Goal: Transaction & Acquisition: Purchase product/service

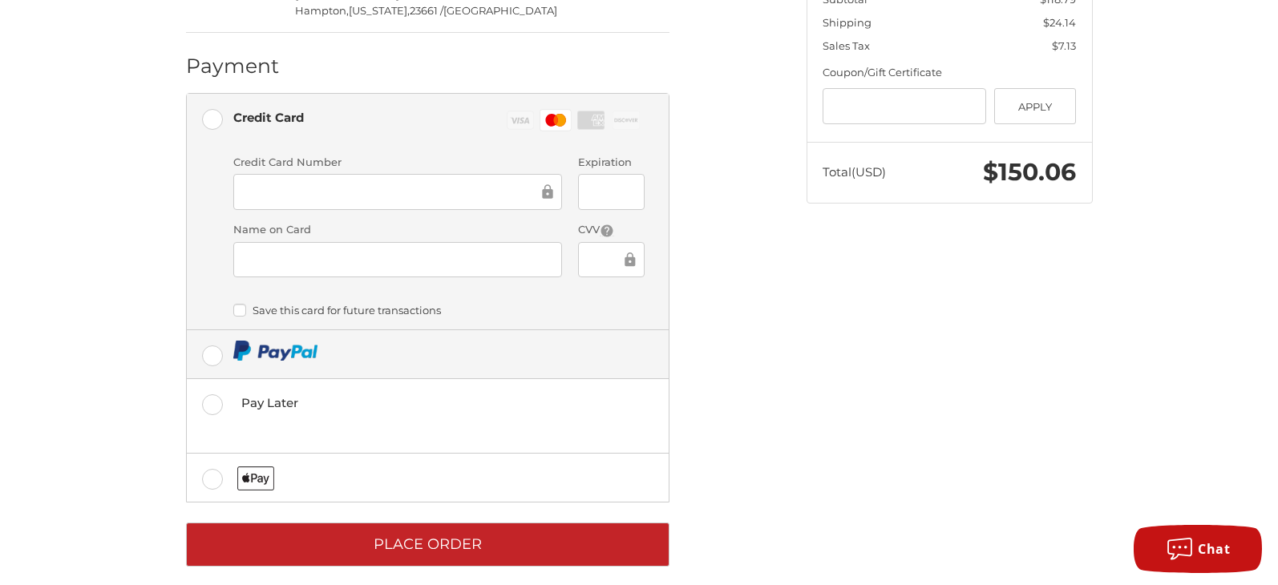
scroll to position [488, 0]
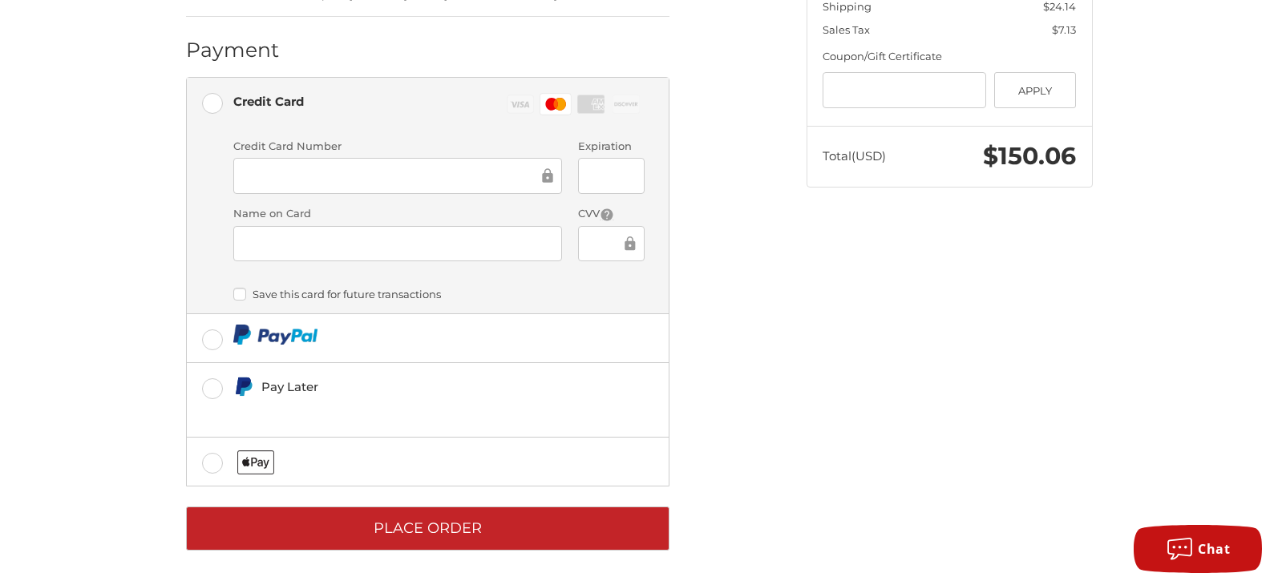
click at [241, 298] on label "Save this card for future transactions" at bounding box center [438, 294] width 411 height 13
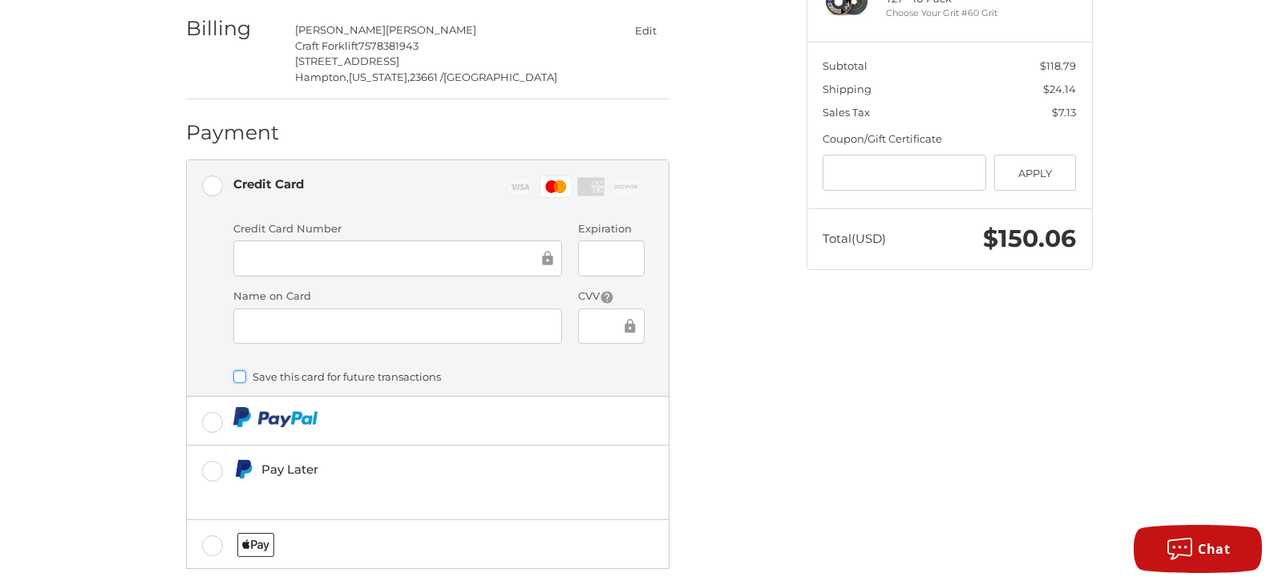
scroll to position [327, 0]
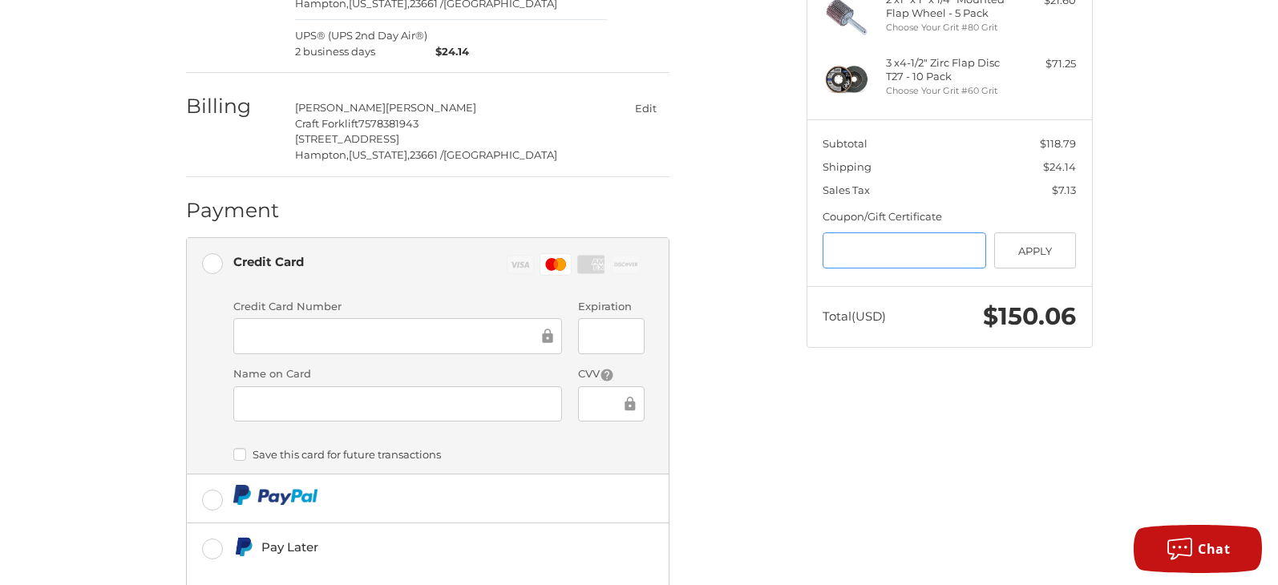
click at [883, 257] on input "Gift Certificate or Coupon Code" at bounding box center [905, 251] width 164 height 36
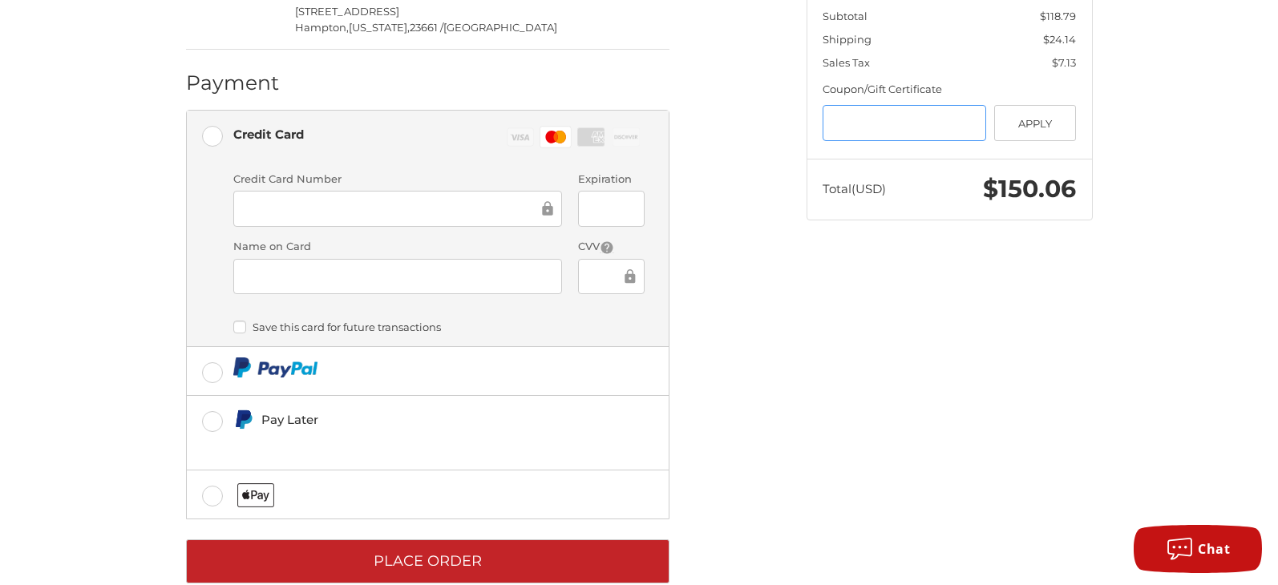
scroll to position [481, 0]
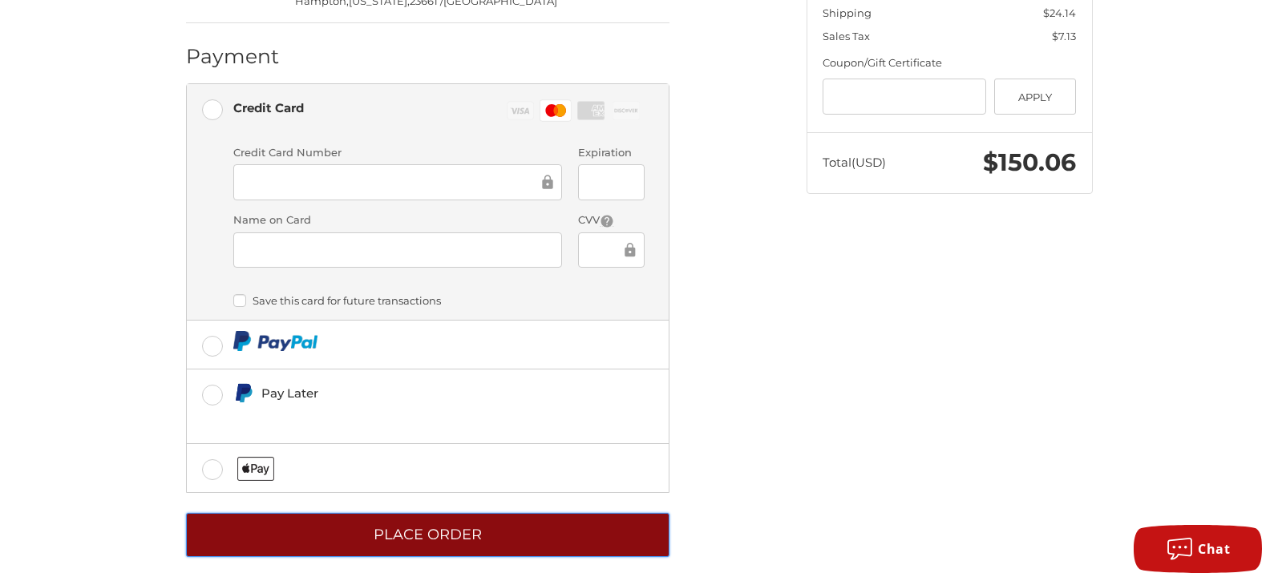
click at [512, 536] on button "Place Order" at bounding box center [428, 535] width 484 height 44
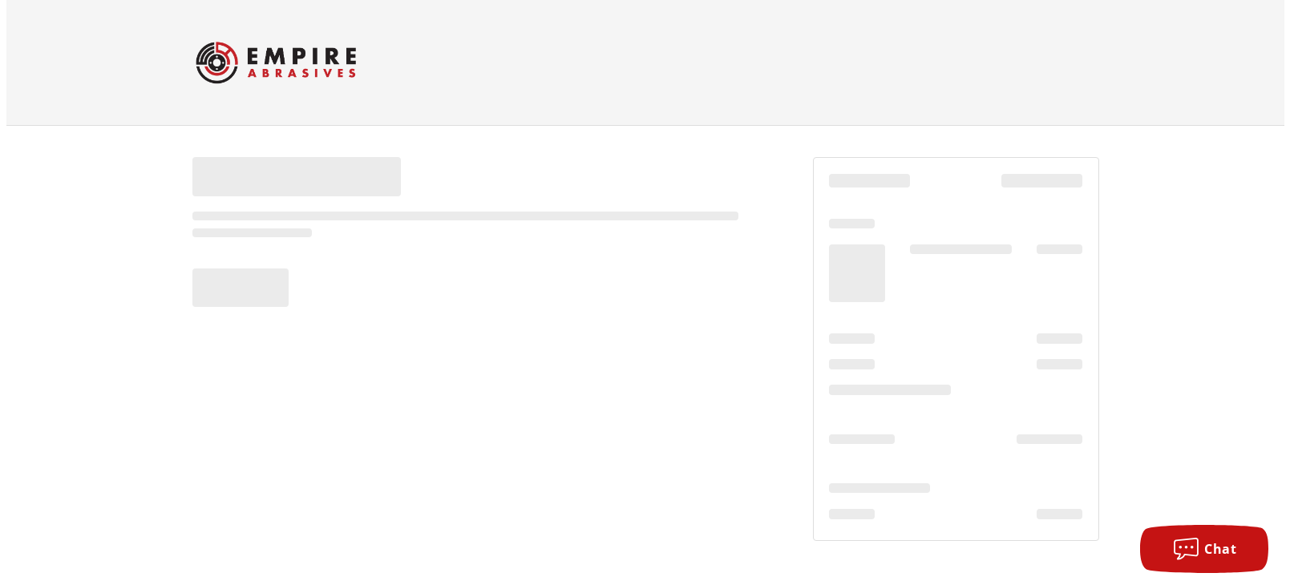
scroll to position [0, 0]
